Goal: Check status: Check status

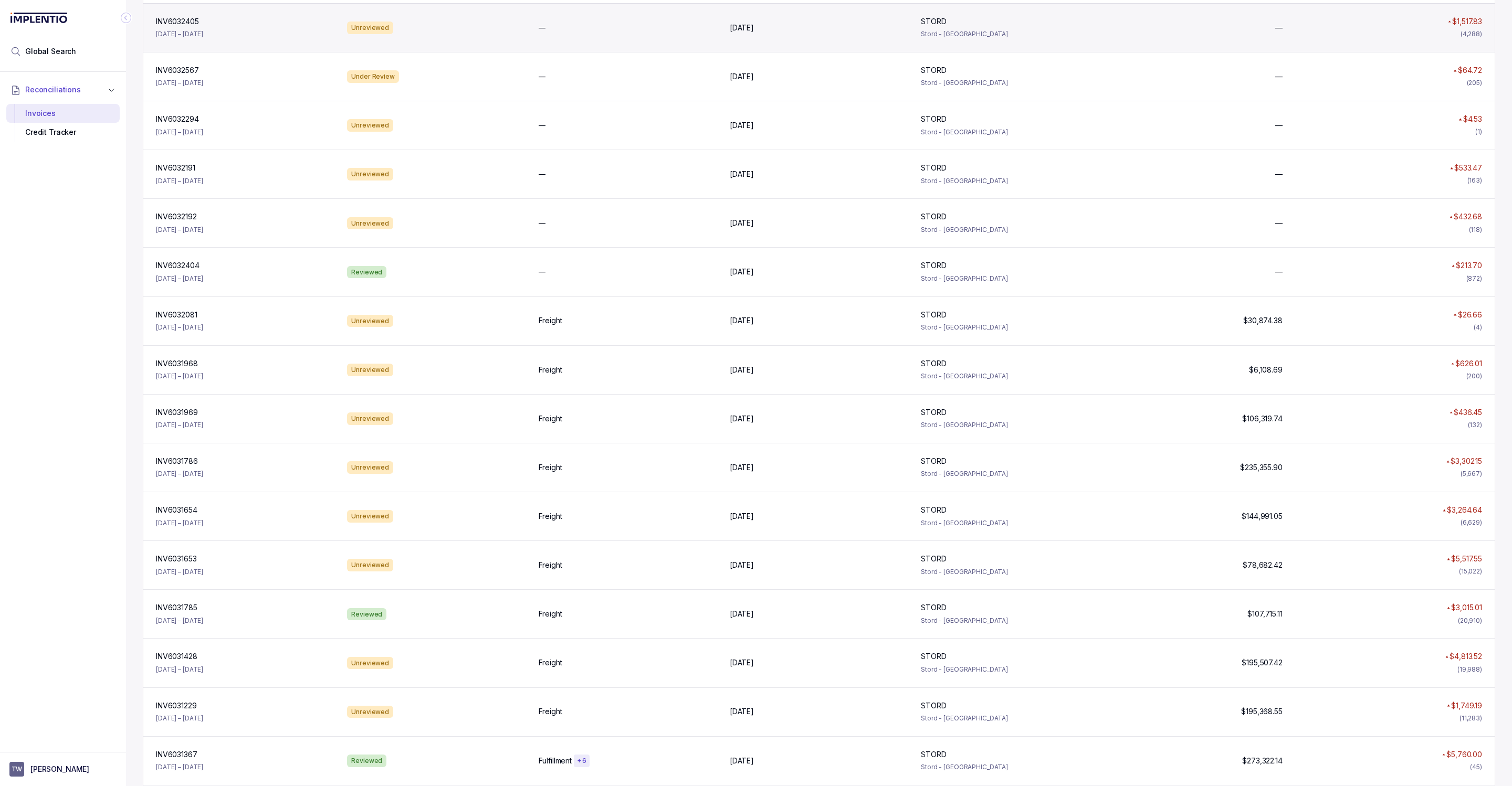
scroll to position [734, 0]
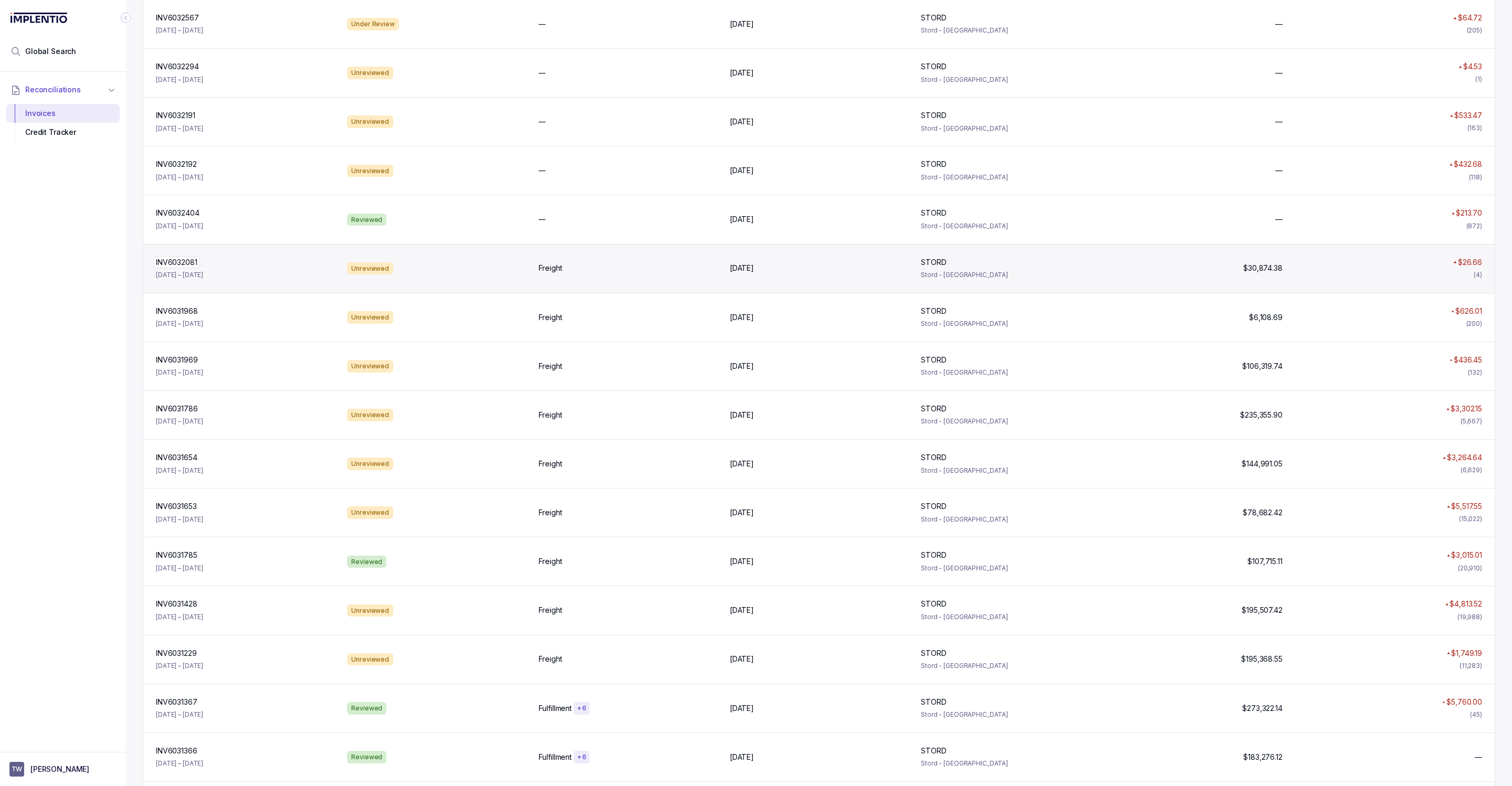
click at [201, 263] on div "INV6032081 INV6032081" at bounding box center [245, 262] width 178 height 10
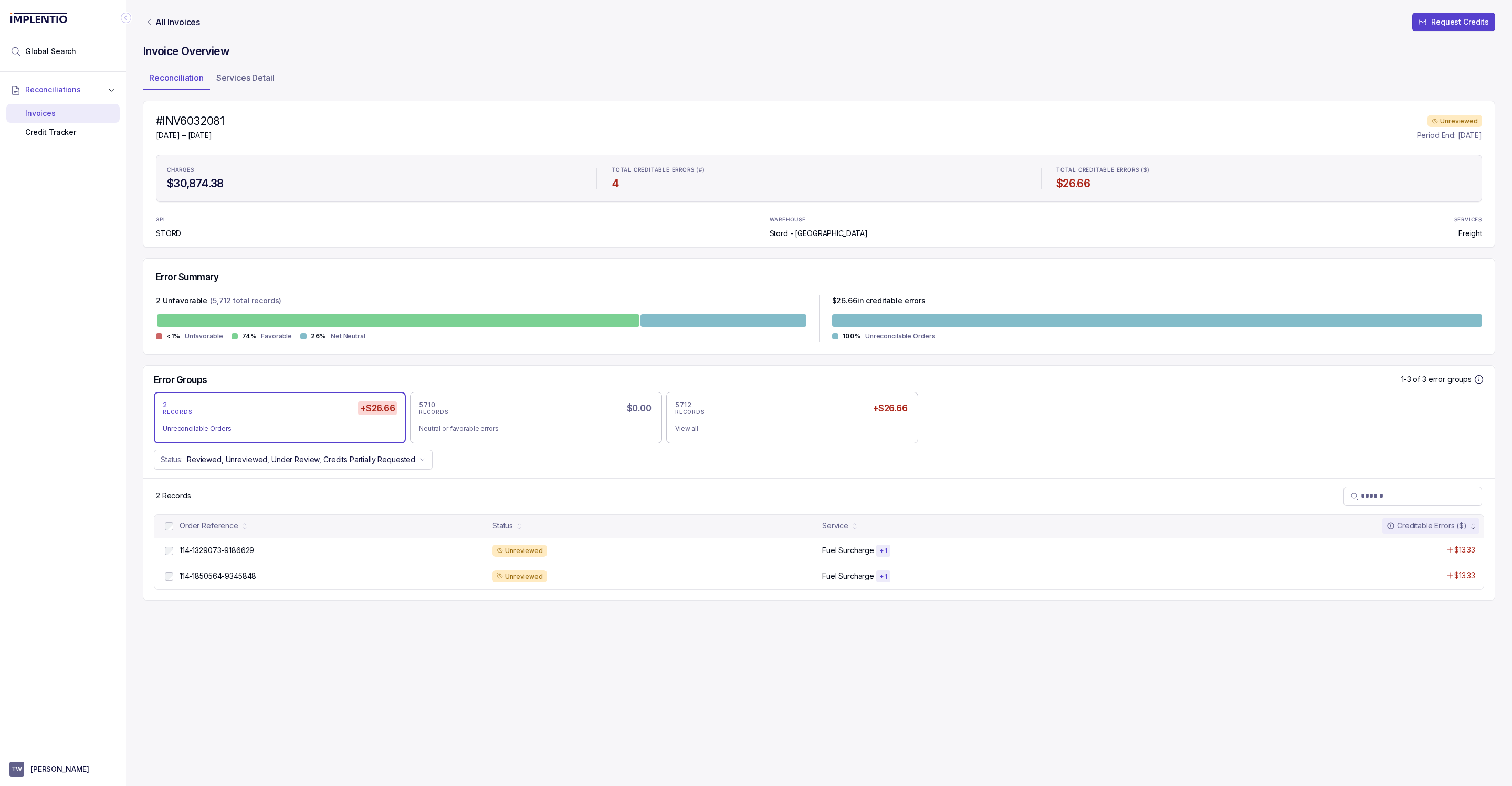
click at [200, 121] on h4 "#INV6032081" at bounding box center [190, 121] width 68 height 15
copy h4 "INV6032081"
click at [155, 22] on p "All Invoices" at bounding box center [178, 21] width 44 height 10
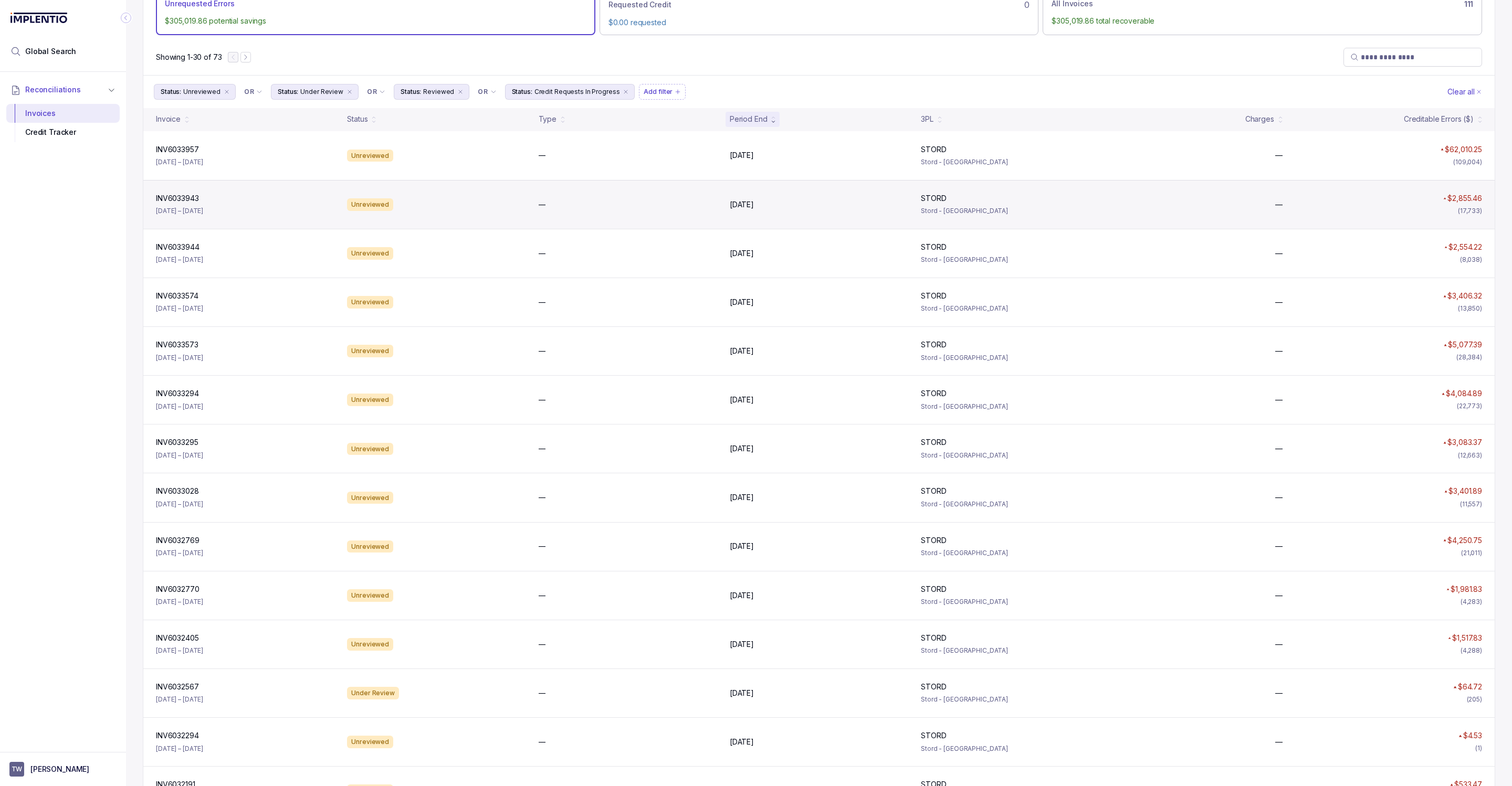
scroll to position [58, 0]
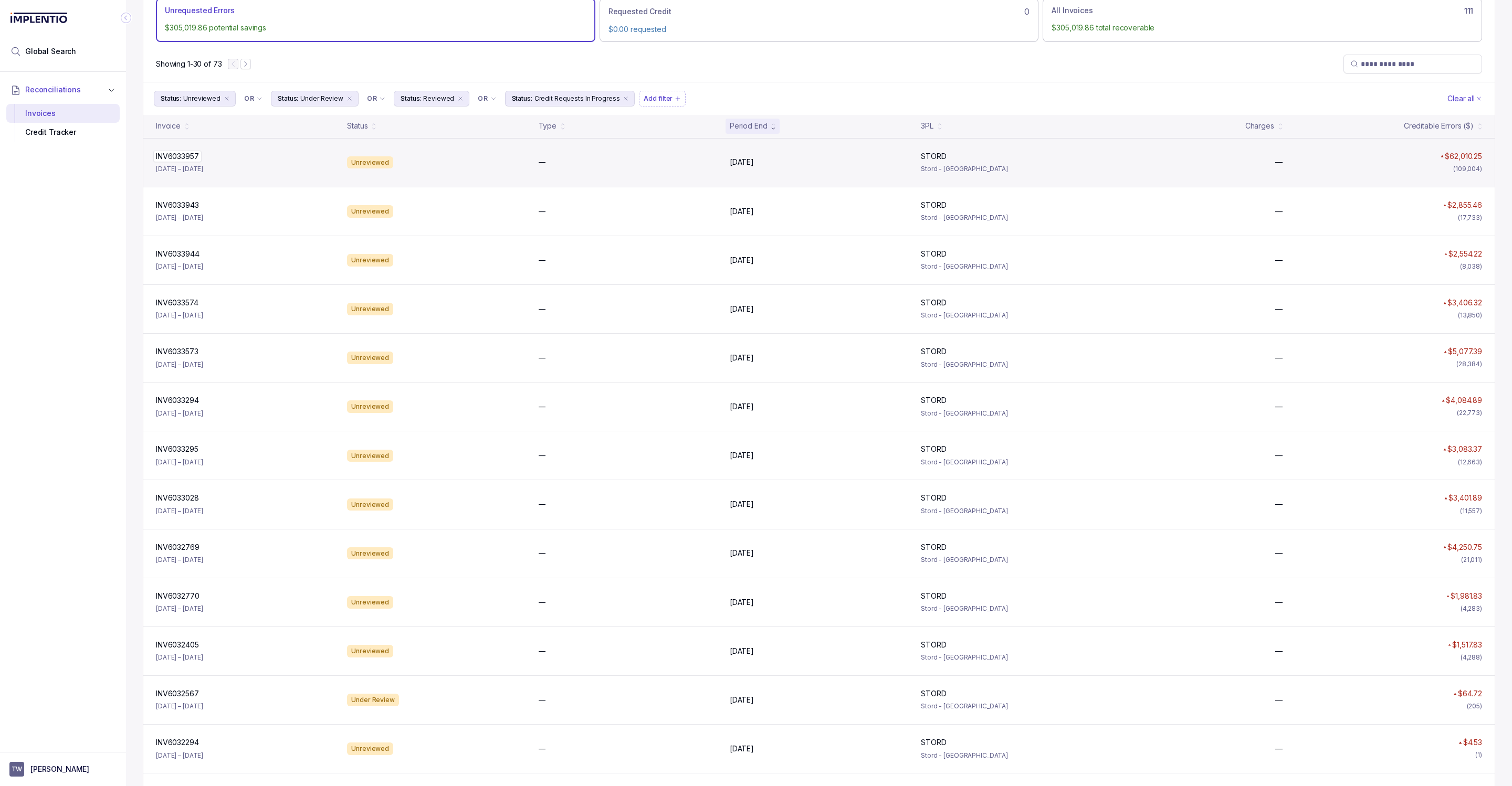
click at [271, 154] on div "INV6033957 INV6033957" at bounding box center [245, 156] width 178 height 10
